Goal: Task Accomplishment & Management: Complete application form

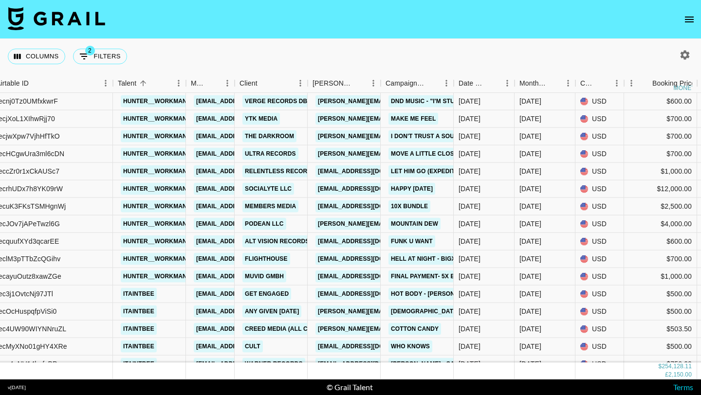
scroll to position [7631, 211]
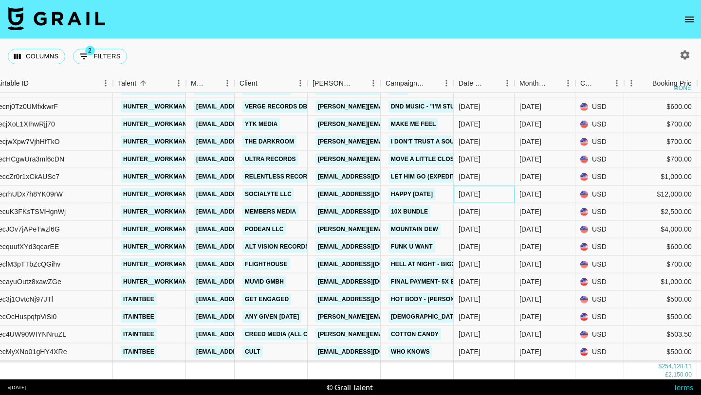
click at [480, 194] on div "[DATE]" at bounding box center [470, 194] width 22 height 10
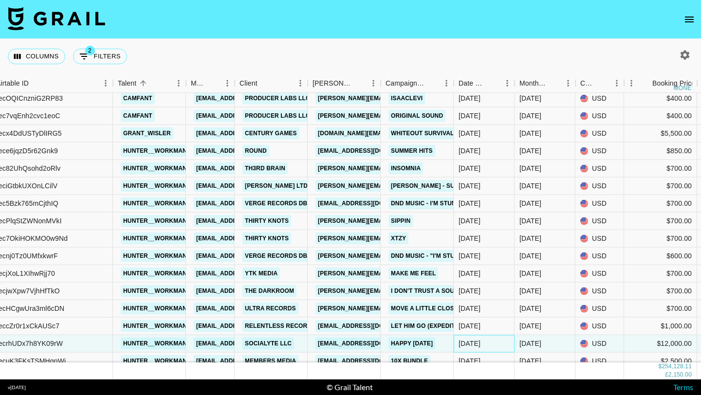
scroll to position [7475, 211]
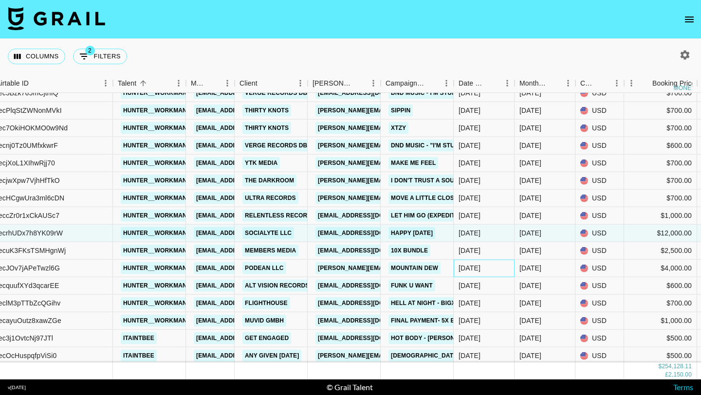
click at [475, 267] on div "[DATE]" at bounding box center [470, 268] width 22 height 10
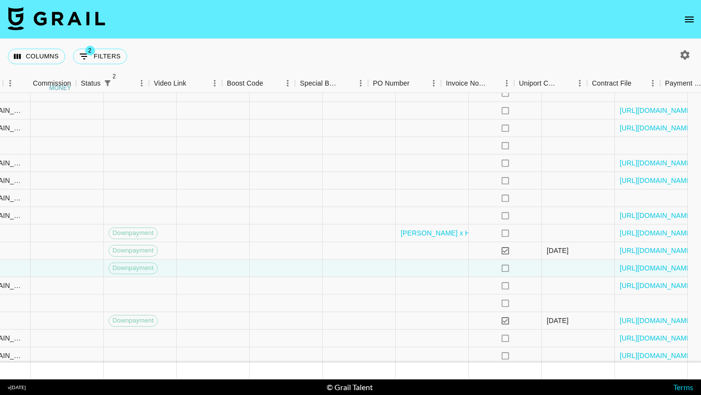
scroll to position [7592, 1171]
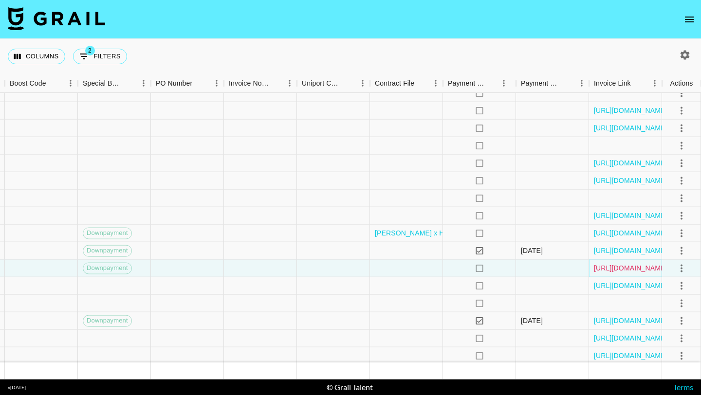
click at [621, 270] on link "[URL][DOMAIN_NAME]" at bounding box center [631, 268] width 74 height 10
click at [684, 20] on icon "open drawer" at bounding box center [690, 20] width 12 height 12
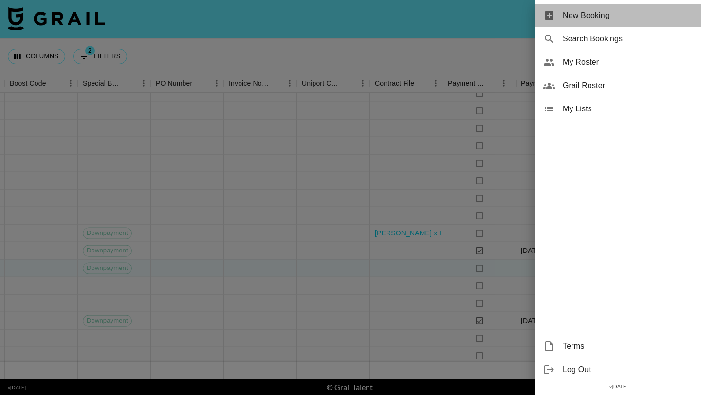
click at [660, 19] on span "New Booking" at bounding box center [628, 16] width 131 height 12
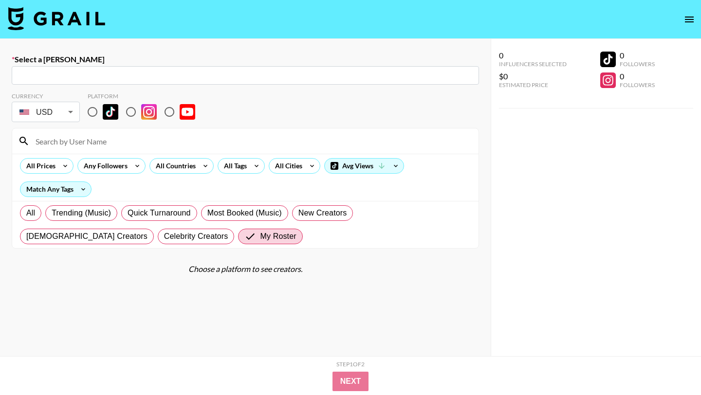
click at [158, 73] on input "text" at bounding box center [246, 75] width 456 height 11
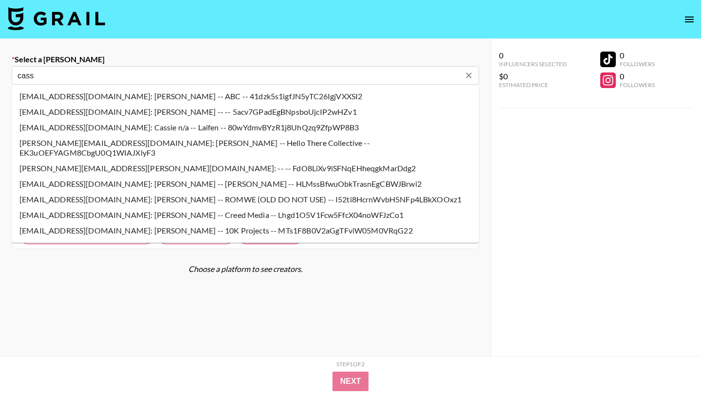
type input "[EMAIL_ADDRESS][DOMAIN_NAME]: [PERSON_NAME] -- 10K Projects -- MTs1F8B0V2aGgTFv…"
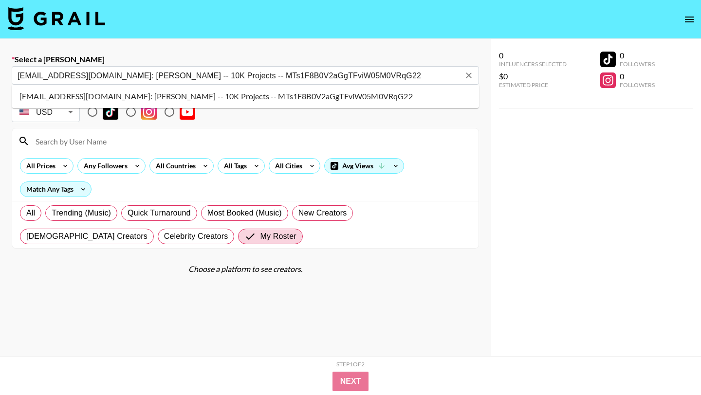
click at [105, 89] on li "[EMAIL_ADDRESS][DOMAIN_NAME]: [PERSON_NAME] -- 10K Projects -- MTs1F8B0V2aGgTFv…" at bounding box center [246, 97] width 468 height 16
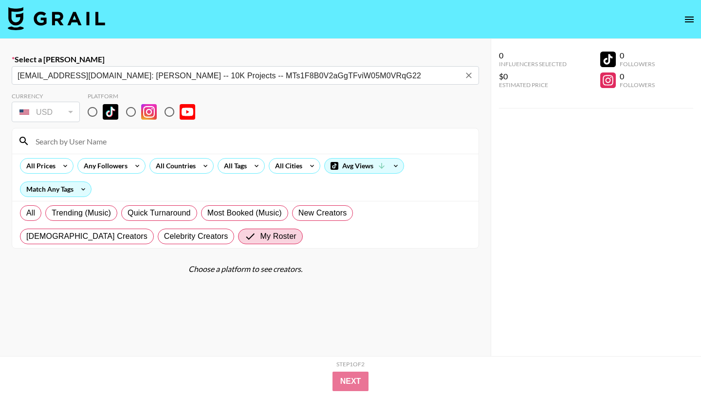
click at [90, 113] on input "radio" at bounding box center [92, 112] width 20 height 20
radio input "true"
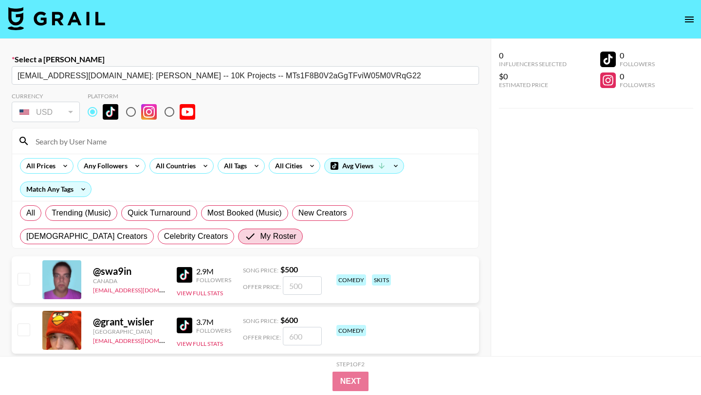
click at [95, 141] on input at bounding box center [251, 141] width 443 height 16
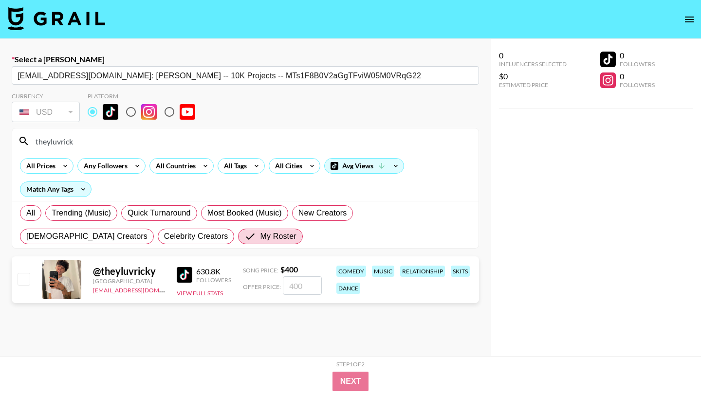
type input "theyluvrick"
click at [29, 281] on input "checkbox" at bounding box center [24, 279] width 12 height 12
checkbox input "true"
type input "400"
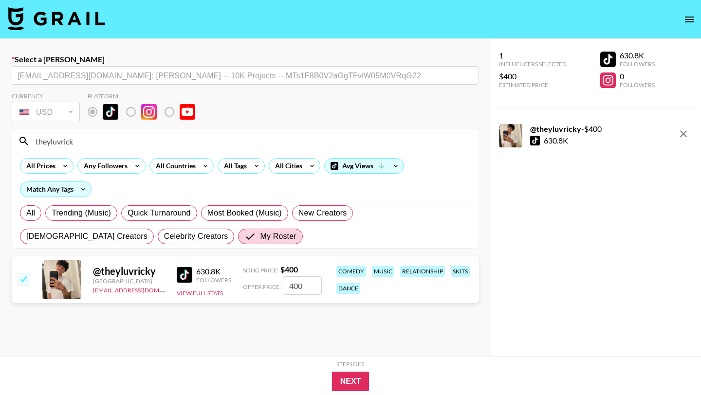
click at [331, 380] on div "Next" at bounding box center [350, 381] width 545 height 19
click at [350, 364] on div "Step 1 of 2" at bounding box center [351, 364] width 28 height 7
click at [350, 371] on div "Step 1 of 2 View Summary" at bounding box center [350, 366] width 545 height 11
click at [350, 378] on button "Next" at bounding box center [350, 381] width 37 height 19
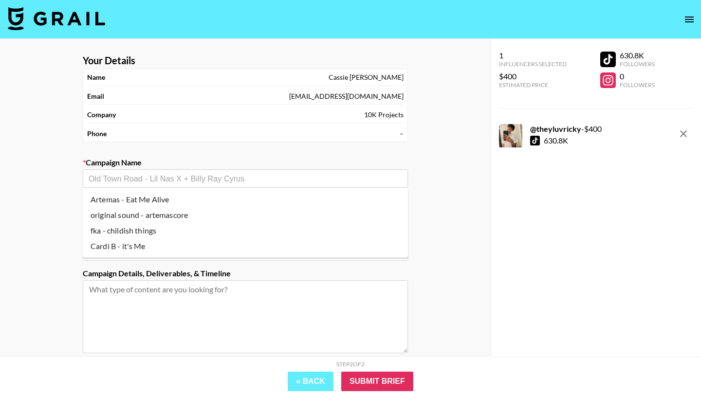
click at [183, 176] on input "text" at bounding box center [246, 178] width 314 height 11
click at [194, 211] on li "original sound - artemascore" at bounding box center [245, 215] width 325 height 16
type input "original sound - artemascore"
type input "[URL][DOMAIN_NAME]"
type textarea "TikTok -- TikTok -- 1x TT thirst trap video"
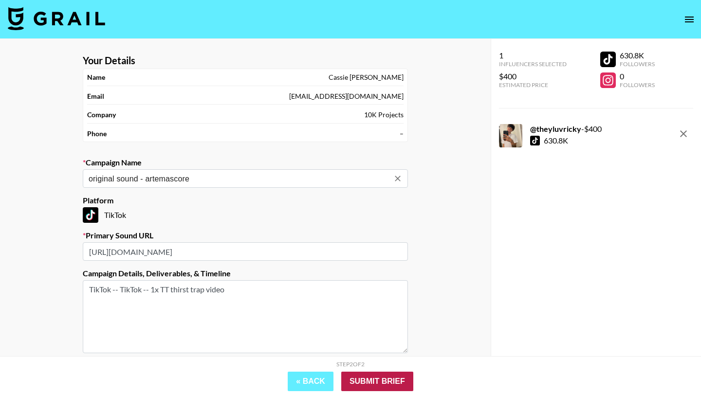
type input "original sound - artemascore"
click at [385, 385] on input "Submit Brief" at bounding box center [377, 381] width 72 height 19
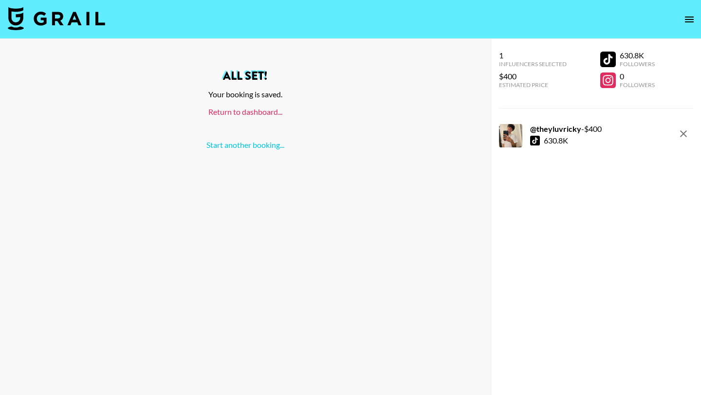
click at [260, 112] on link "Return to dashboard..." at bounding box center [245, 111] width 74 height 9
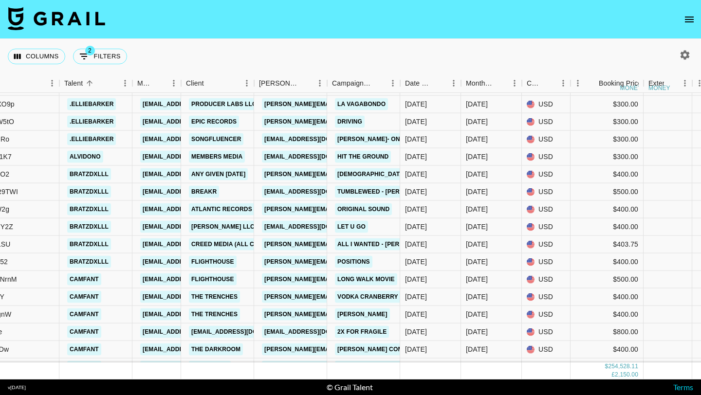
scroll to position [7177, 264]
click at [419, 268] on div "[DATE]" at bounding box center [430, 263] width 61 height 18
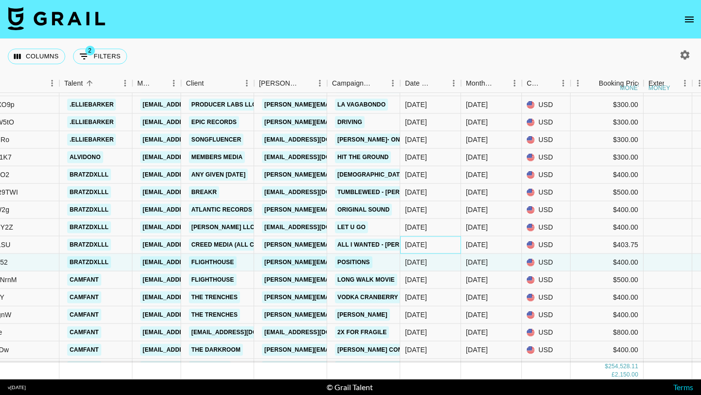
click at [426, 243] on div "[DATE]" at bounding box center [416, 245] width 22 height 10
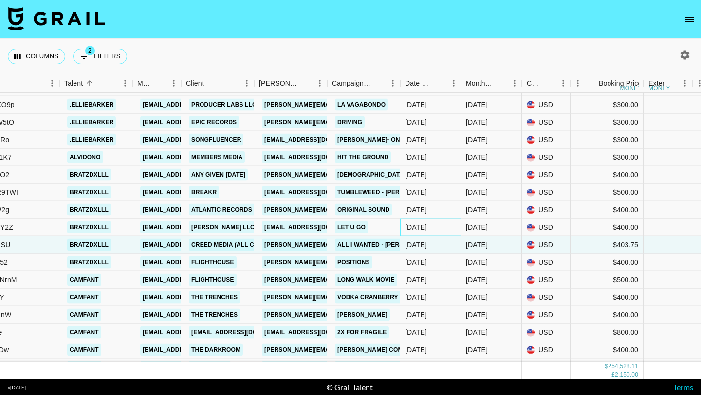
click at [426, 228] on div "[DATE]" at bounding box center [416, 228] width 22 height 10
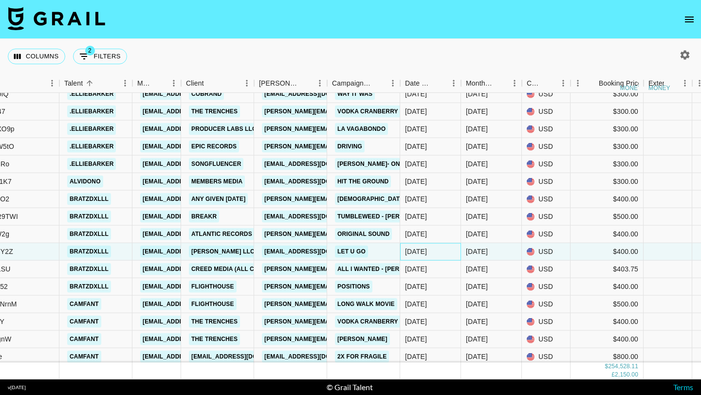
scroll to position [7149, 264]
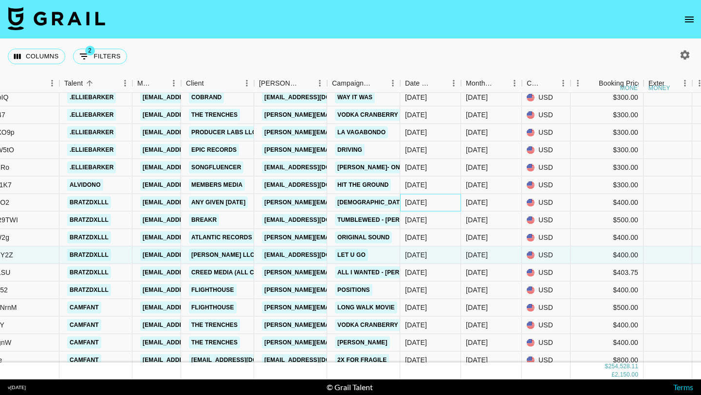
click at [427, 198] on div "[DATE]" at bounding box center [416, 203] width 22 height 10
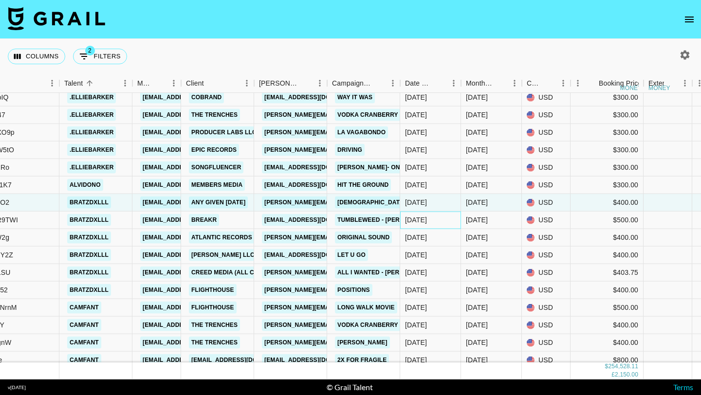
click at [427, 224] on div "[DATE]" at bounding box center [416, 220] width 22 height 10
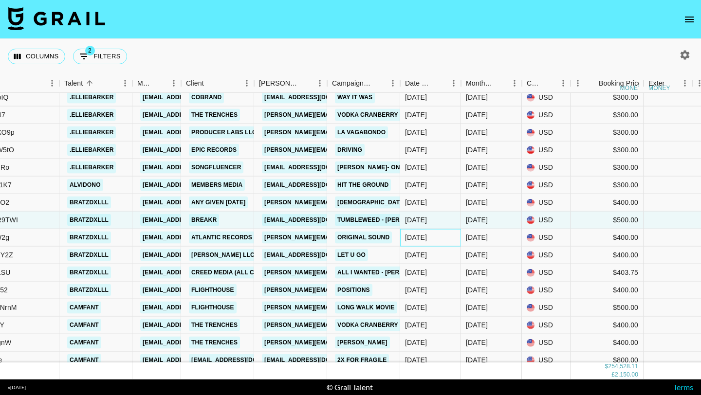
click at [427, 236] on div "[DATE]" at bounding box center [416, 238] width 22 height 10
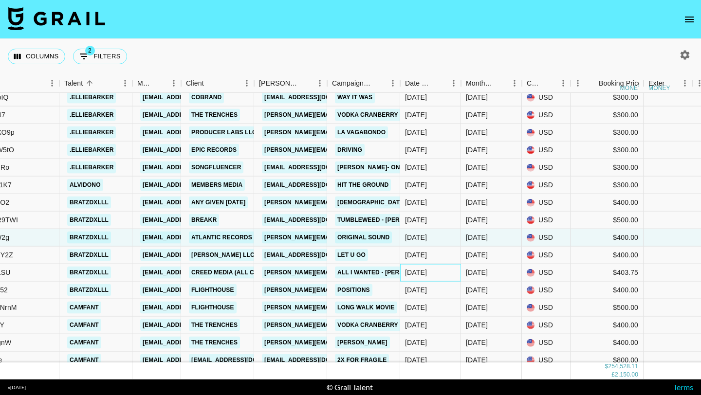
click at [428, 264] on div "[DATE]" at bounding box center [430, 273] width 61 height 18
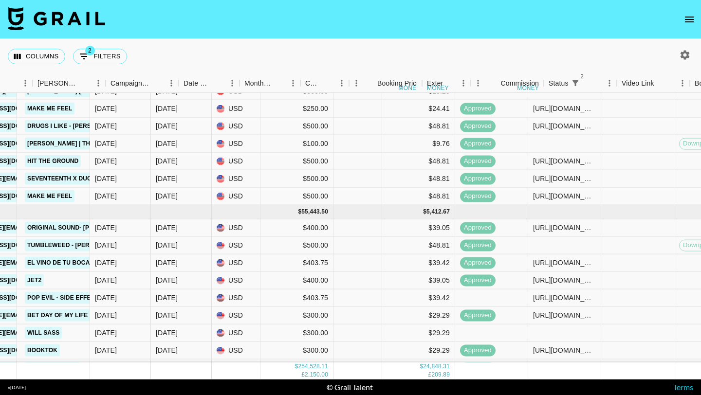
scroll to position [6809, 624]
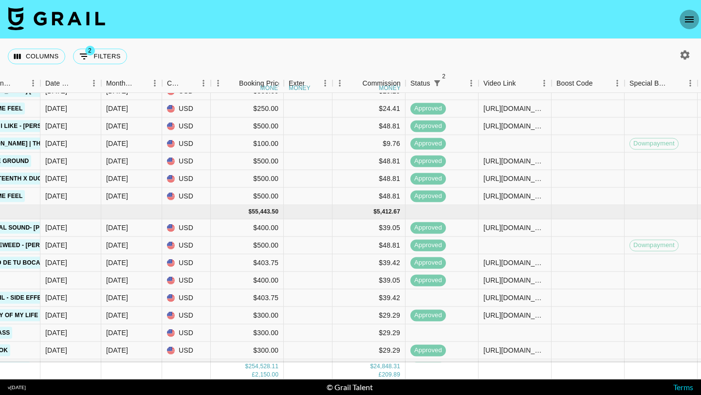
click at [689, 19] on icon "open drawer" at bounding box center [689, 20] width 9 height 6
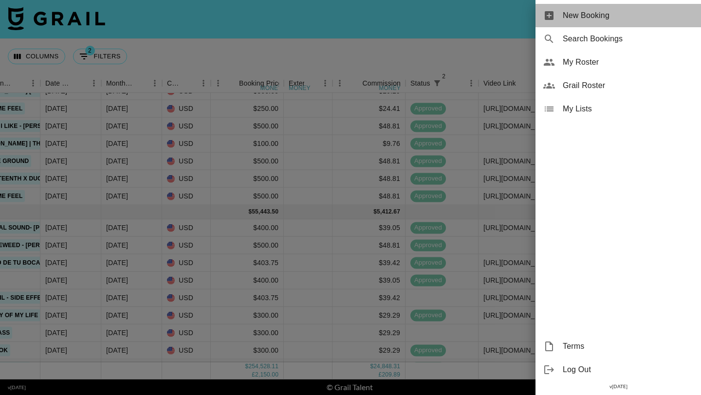
click at [623, 8] on div "New Booking" at bounding box center [619, 15] width 166 height 23
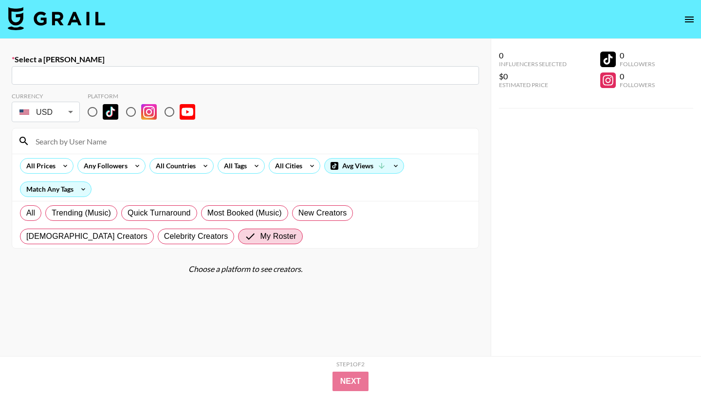
click at [214, 70] on input "text" at bounding box center [246, 75] width 456 height 11
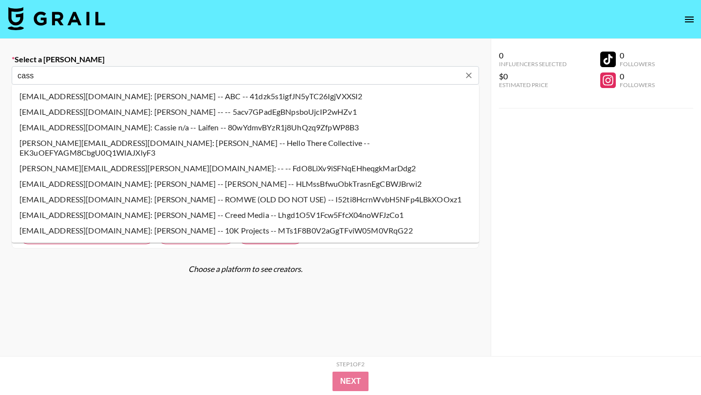
type input "[EMAIL_ADDRESS][DOMAIN_NAME]: [PERSON_NAME] -- 10K Projects -- MTs1F8B0V2aGgTFv…"
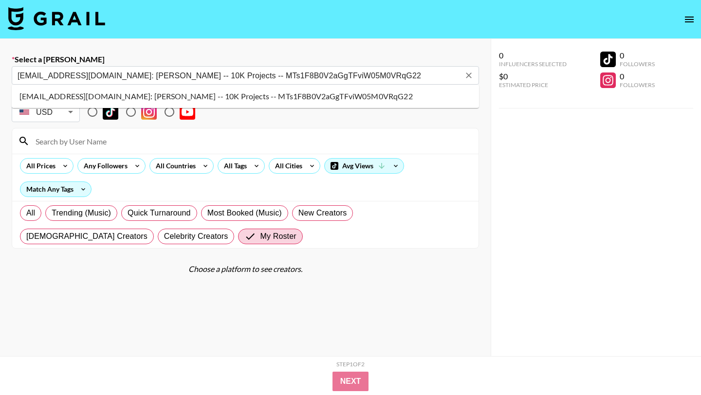
click at [105, 99] on li "[EMAIL_ADDRESS][DOMAIN_NAME]: [PERSON_NAME] -- 10K Projects -- MTs1F8B0V2aGgTFv…" at bounding box center [246, 97] width 468 height 16
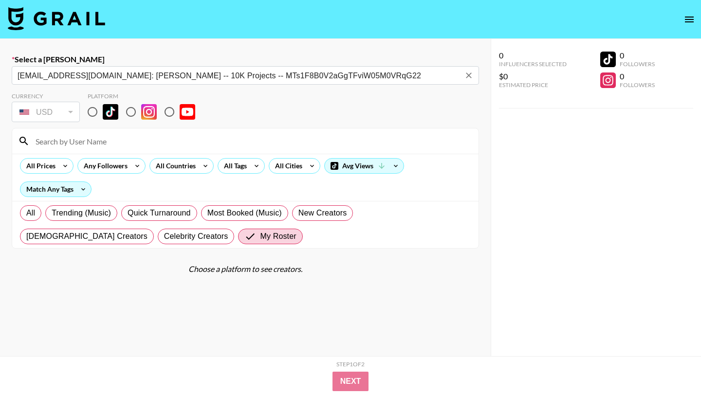
click at [97, 109] on input "radio" at bounding box center [92, 112] width 20 height 20
radio input "true"
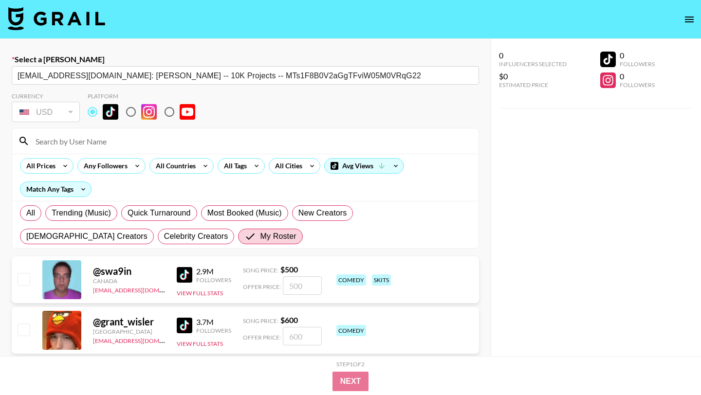
click at [97, 134] on input at bounding box center [251, 141] width 443 height 16
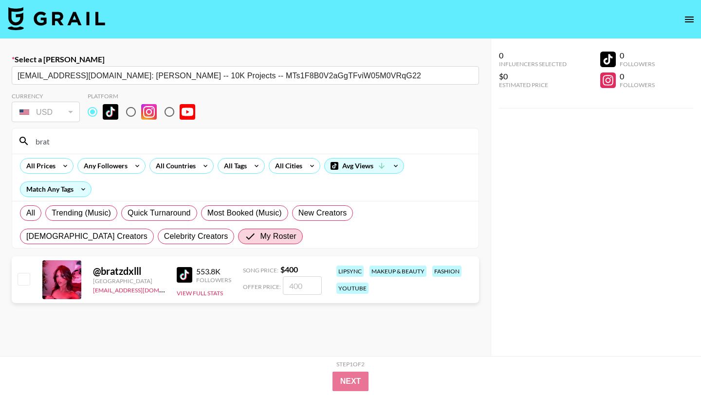
type input "brat"
click at [21, 290] on div "@ bratzdxlll United States max@grail-talent.com 553.8K Followers View Full Stat…" at bounding box center [246, 280] width 468 height 47
click at [23, 281] on input "checkbox" at bounding box center [24, 279] width 12 height 12
checkbox input "true"
type input "400"
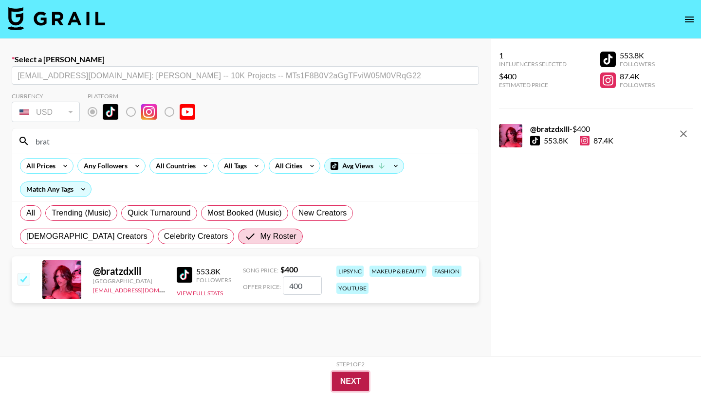
click at [340, 391] on button "Next" at bounding box center [350, 381] width 37 height 19
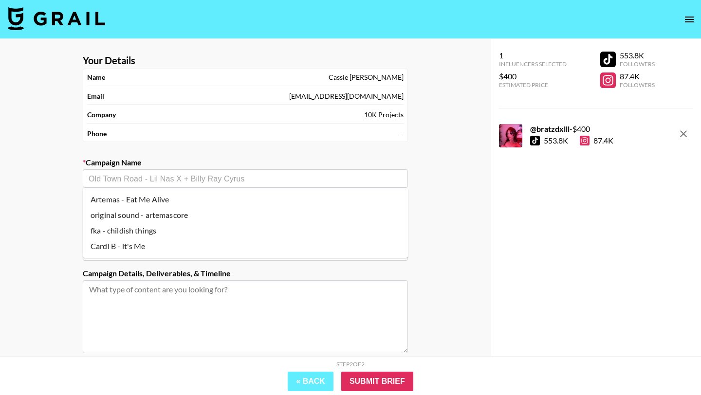
click at [212, 184] on input "text" at bounding box center [246, 178] width 314 height 11
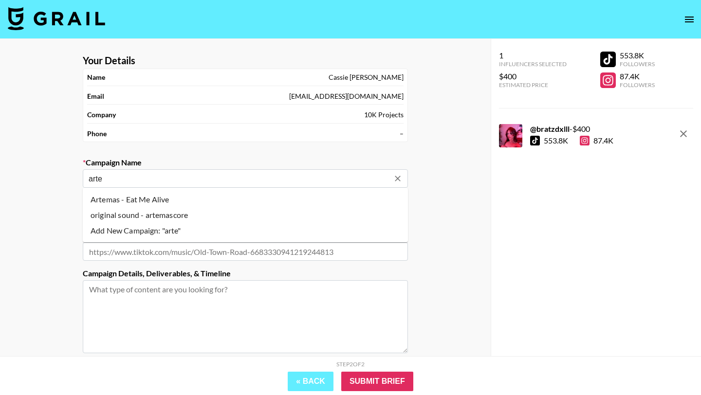
click at [199, 217] on li "original sound - artemascore" at bounding box center [245, 215] width 325 height 16
type input "original sound - artemascore"
type input "[URL][DOMAIN_NAME]"
type textarea "TikTok -- TikTok -- TikTok -- 1x TT thirst trap video"
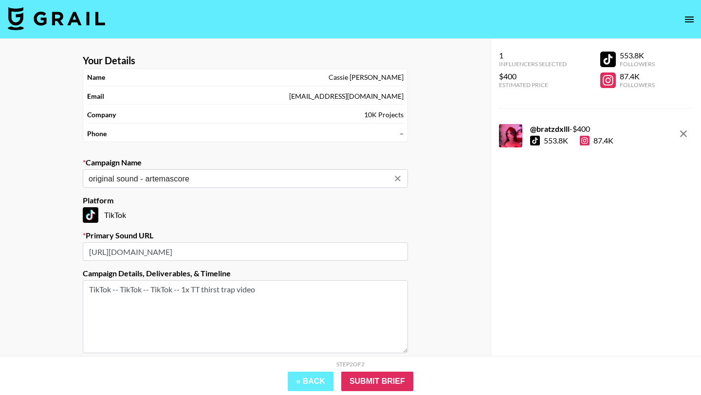
type input "original sound - artemascore"
click at [380, 369] on div "Step 2 of 2 View Summary" at bounding box center [350, 366] width 545 height 11
click at [375, 378] on input "Submit Brief" at bounding box center [377, 381] width 72 height 19
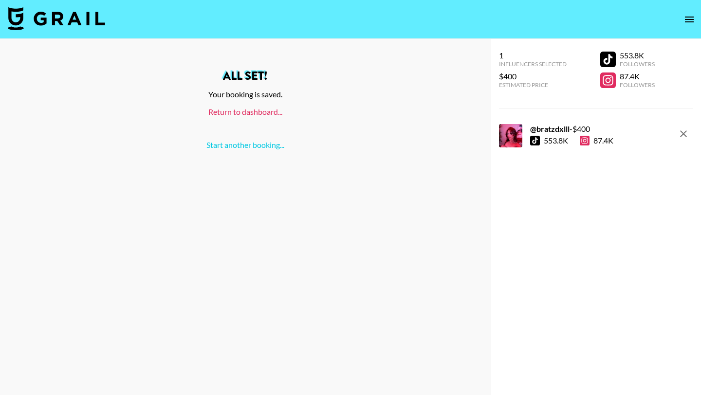
click at [249, 114] on link "Return to dashboard..." at bounding box center [245, 111] width 74 height 9
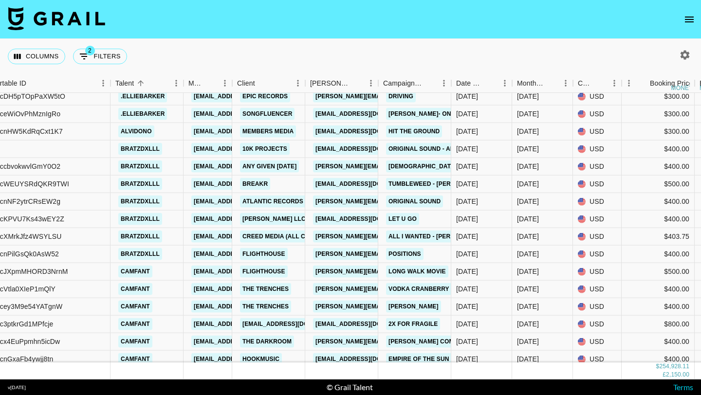
scroll to position [7202, 213]
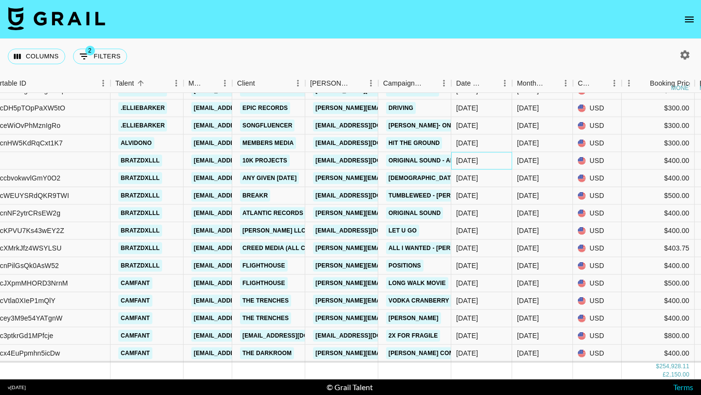
click at [476, 153] on div "8/26/2025" at bounding box center [481, 161] width 61 height 18
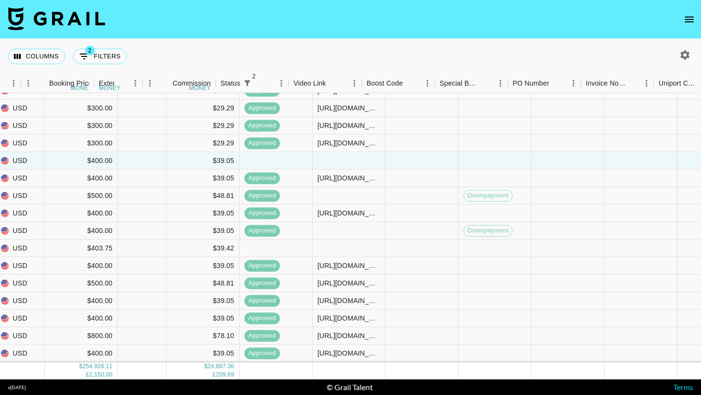
scroll to position [7191, 814]
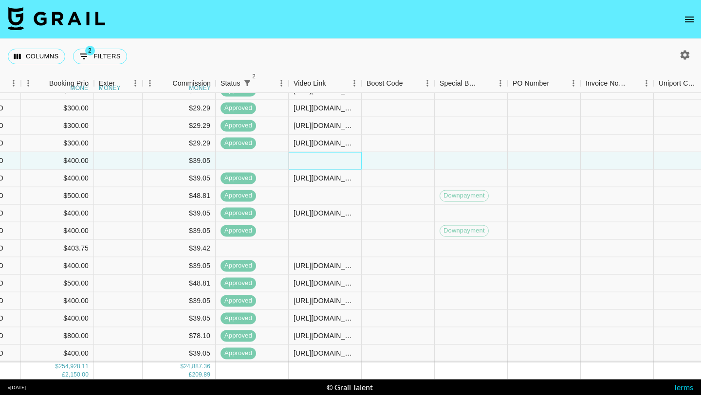
click at [315, 152] on div at bounding box center [325, 161] width 73 height 18
type input "https://www.tiktok.com/@bratzdxlll/video/7542707721930411294?_r=1&_t=ZP-8zBgWw7…"
click at [374, 160] on div at bounding box center [398, 161] width 73 height 18
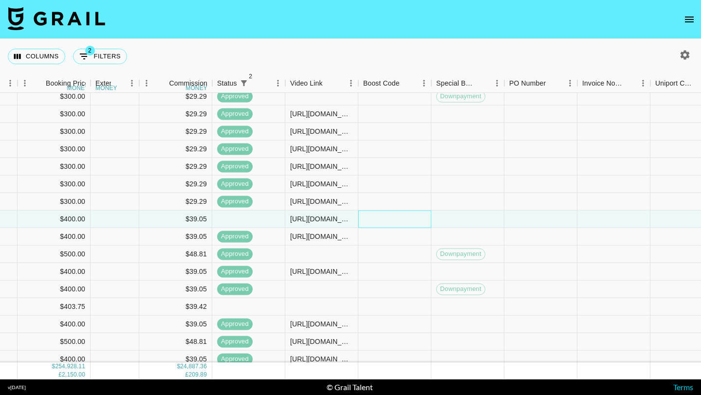
scroll to position [7133, 1171]
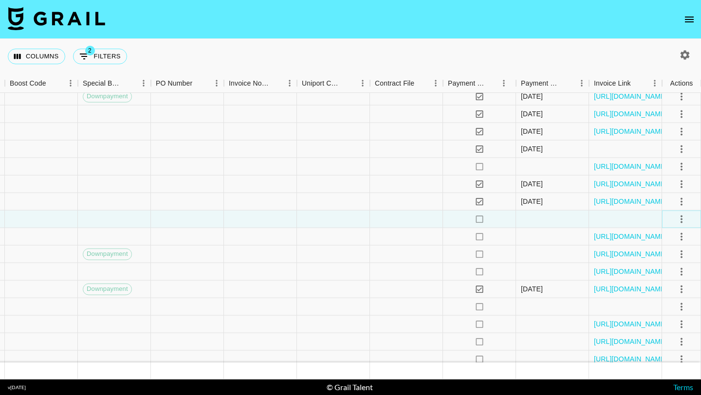
click at [685, 222] on icon "select merge strategy" at bounding box center [682, 219] width 12 height 12
click at [679, 216] on icon "select merge strategy" at bounding box center [682, 219] width 12 height 12
click at [682, 213] on button "select merge strategy" at bounding box center [681, 219] width 17 height 17
click at [675, 313] on div "Approve" at bounding box center [661, 310] width 30 height 12
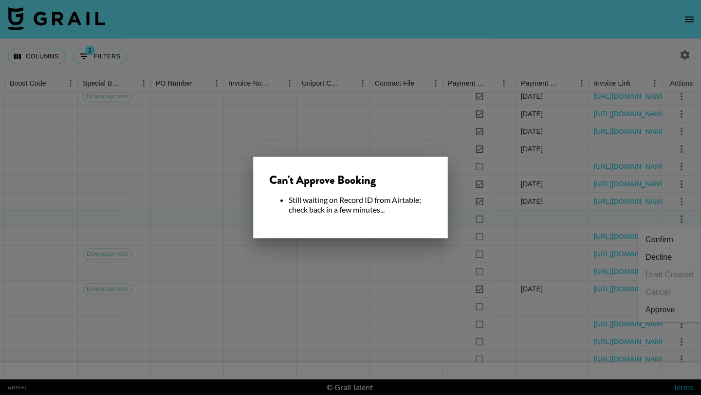
click at [437, 278] on div at bounding box center [350, 197] width 701 height 395
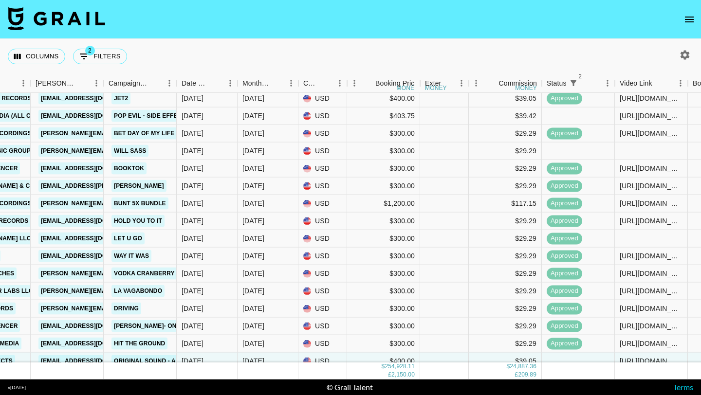
scroll to position [6984, 488]
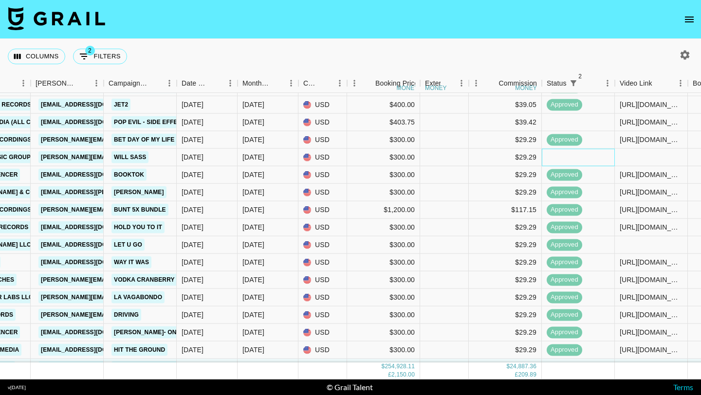
click at [542, 159] on div at bounding box center [578, 158] width 73 height 18
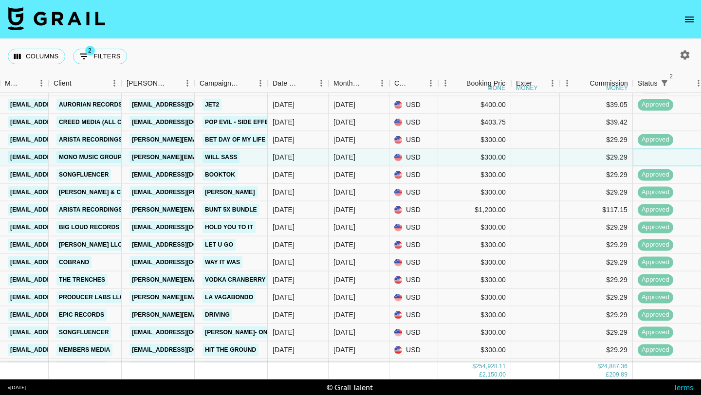
scroll to position [6984, 309]
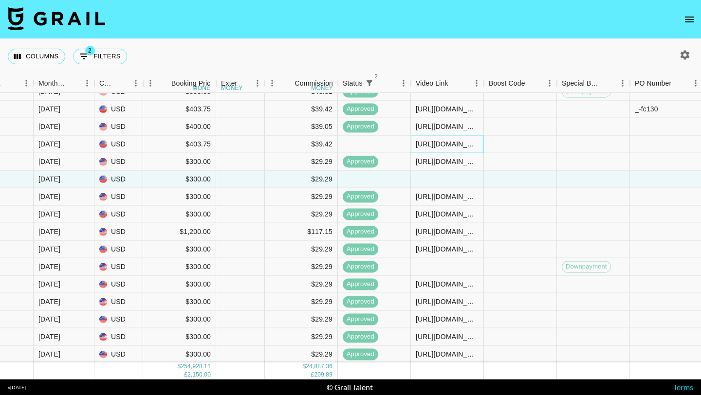
click at [444, 148] on div "https://www.tiktok.com/@_iluvwillll/video/7536670304542805279?_r=1&_t=ZT-8yk1wn…" at bounding box center [447, 144] width 63 height 10
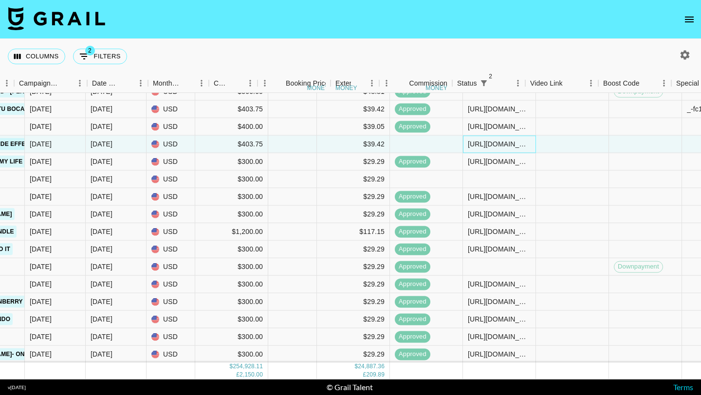
scroll to position [6962, 694]
